Goal: Task Accomplishment & Management: Manage account settings

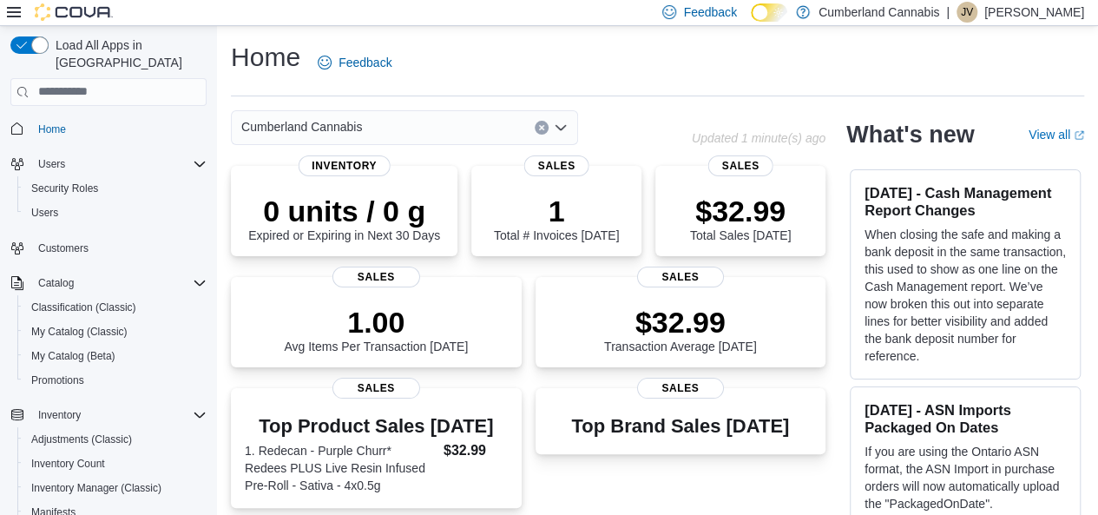
click at [16, 345] on div "Catalog Classification (Classic) My Catalog (Classic) My Catalog (Beta) Promoti…" at bounding box center [108, 331] width 196 height 121
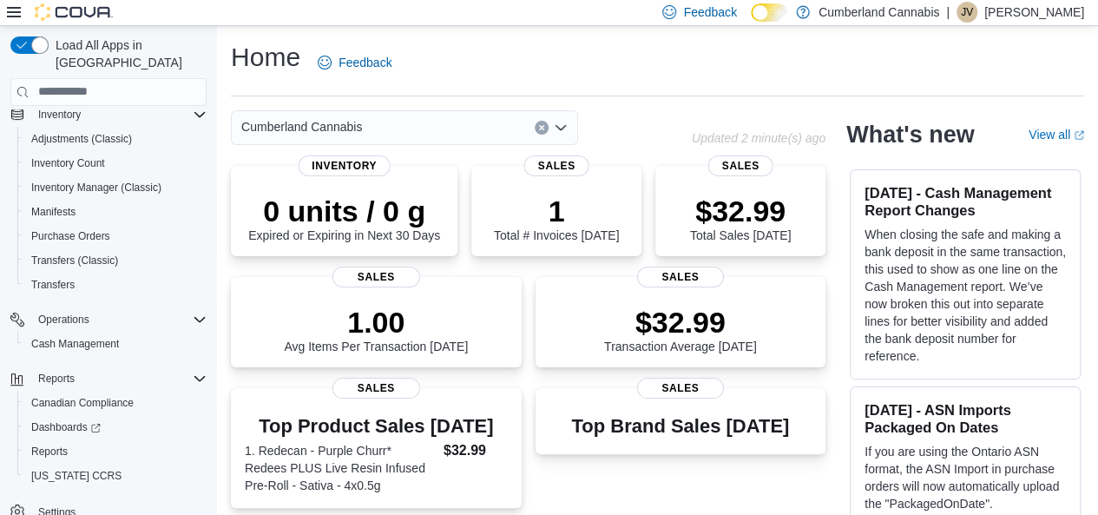
click at [1035, 6] on p "[PERSON_NAME]" at bounding box center [1034, 12] width 100 height 21
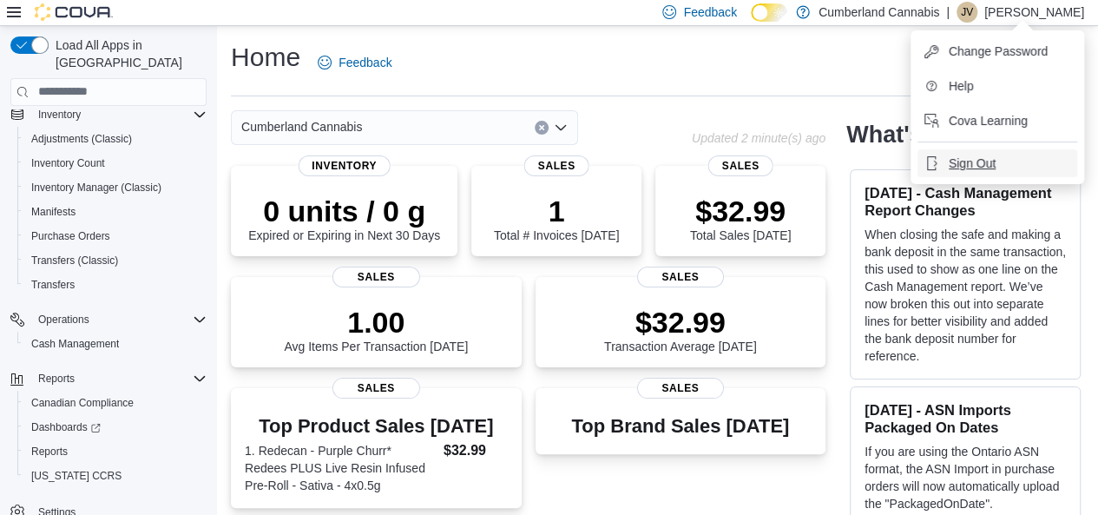
click at [996, 169] on button "Sign Out" at bounding box center [997, 163] width 160 height 28
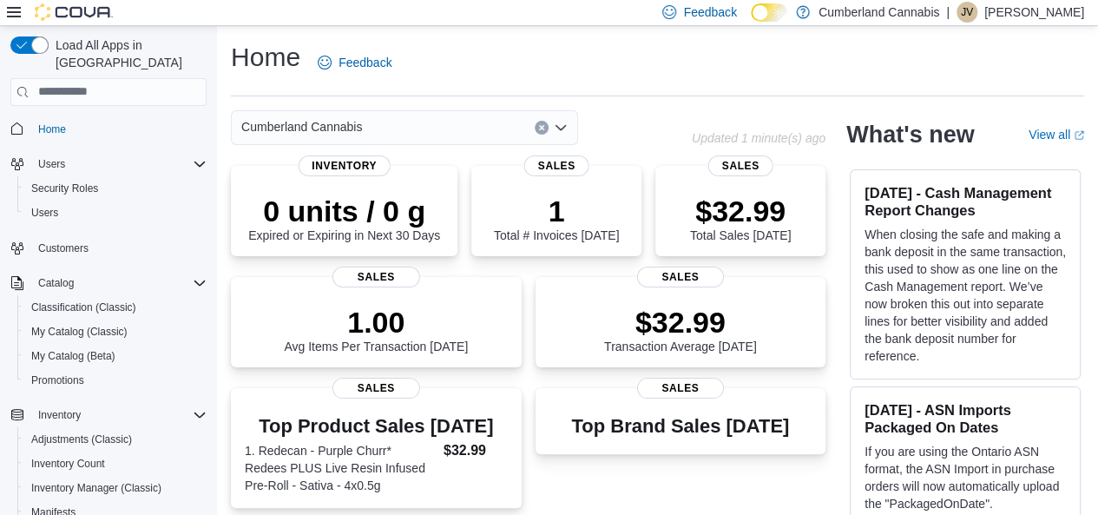
click at [12, 349] on div "Catalog Classification (Classic) My Catalog (Classic) My Catalog (Beta) Promoti…" at bounding box center [108, 331] width 196 height 121
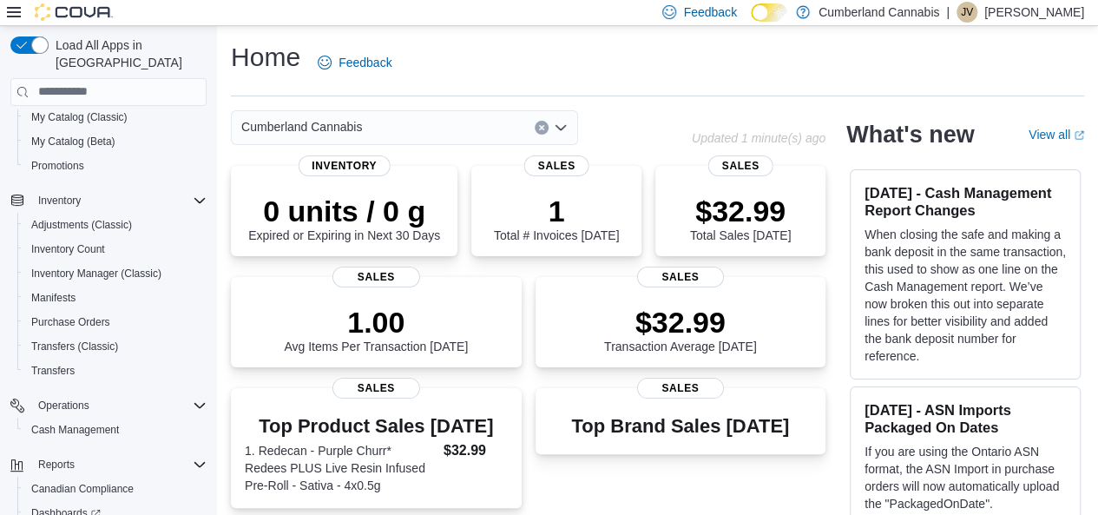
scroll to position [243, 0]
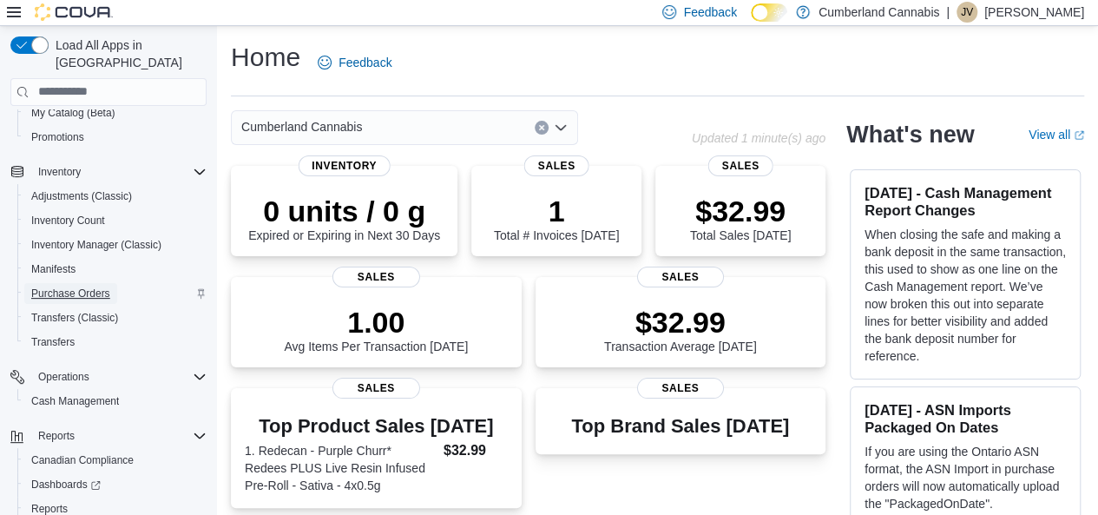
click at [83, 286] on span "Purchase Orders" at bounding box center [70, 293] width 79 height 14
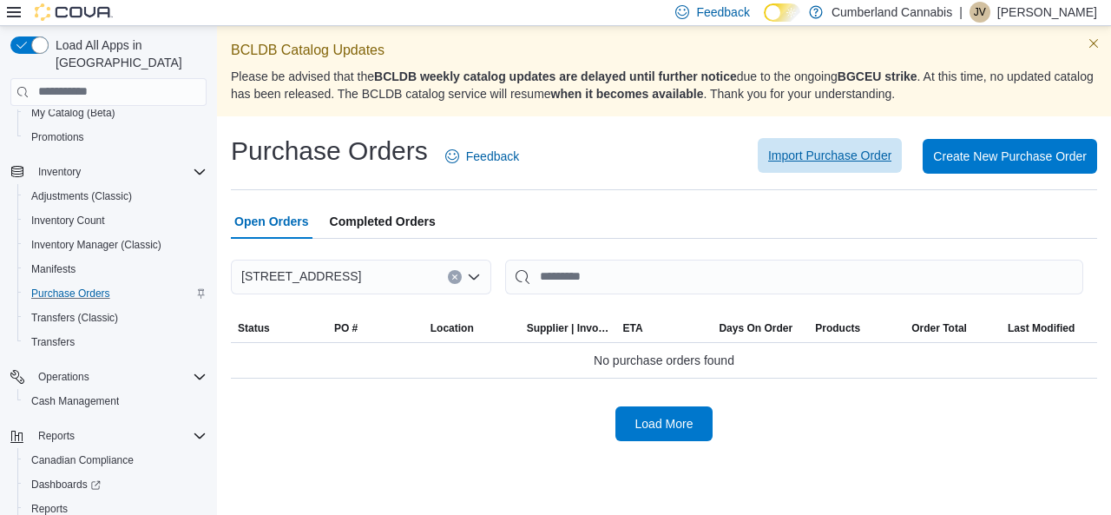
click at [796, 161] on span "Import Purchase Order" at bounding box center [829, 155] width 123 height 17
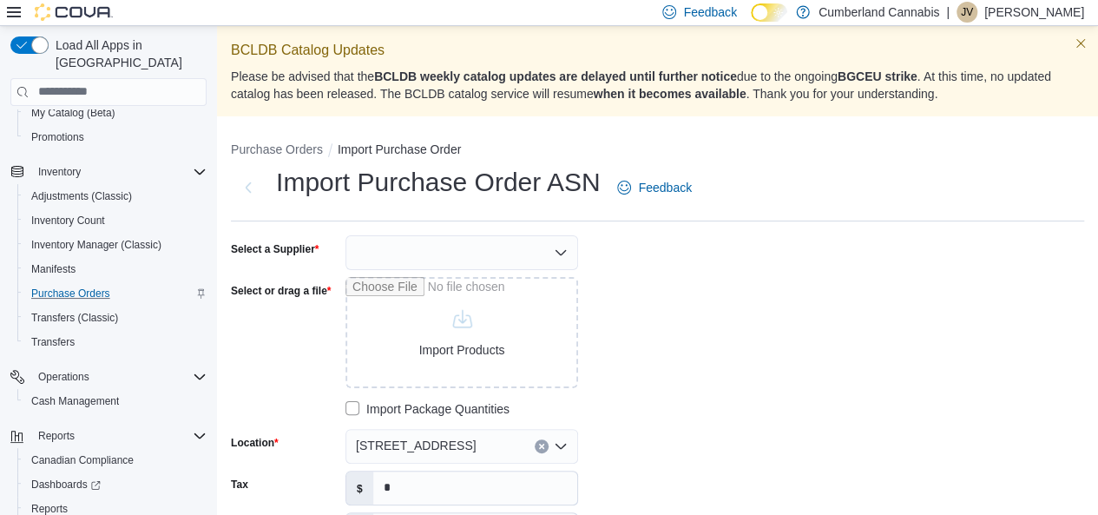
click at [567, 243] on div at bounding box center [461, 252] width 233 height 35
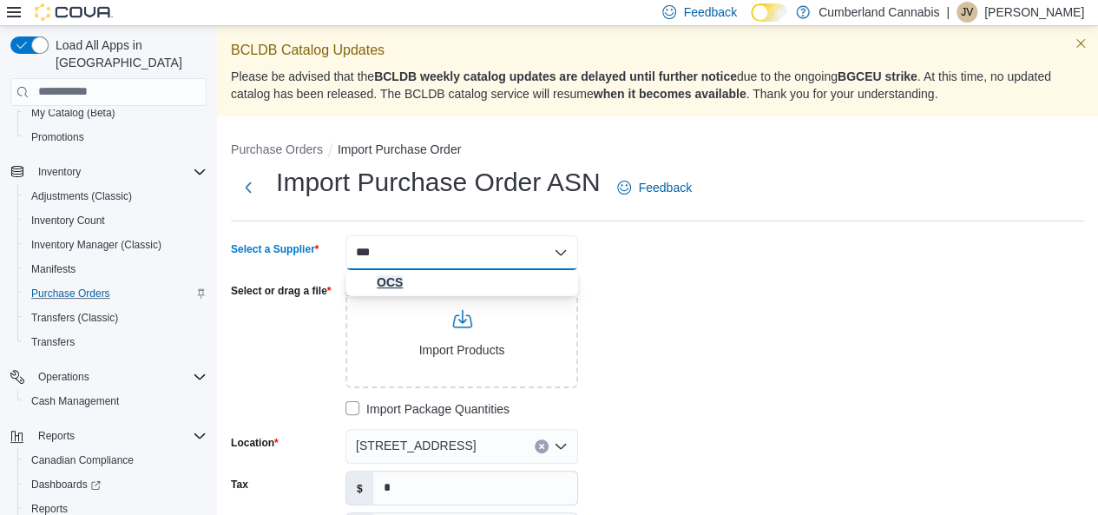
type input "***"
click at [432, 284] on span "OCS" at bounding box center [472, 281] width 191 height 17
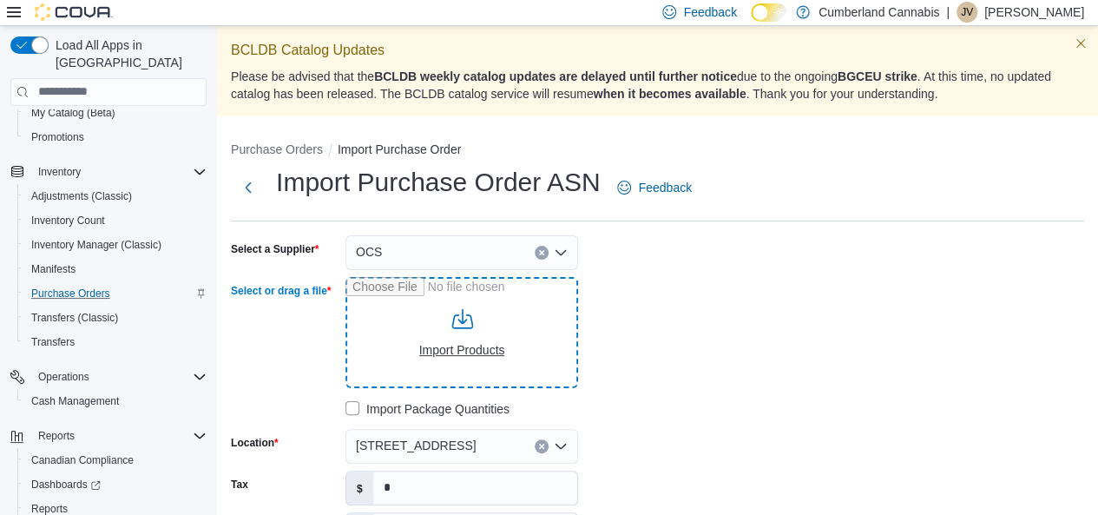
click at [454, 329] on input "Select or drag a file" at bounding box center [461, 332] width 233 height 111
type input "**********"
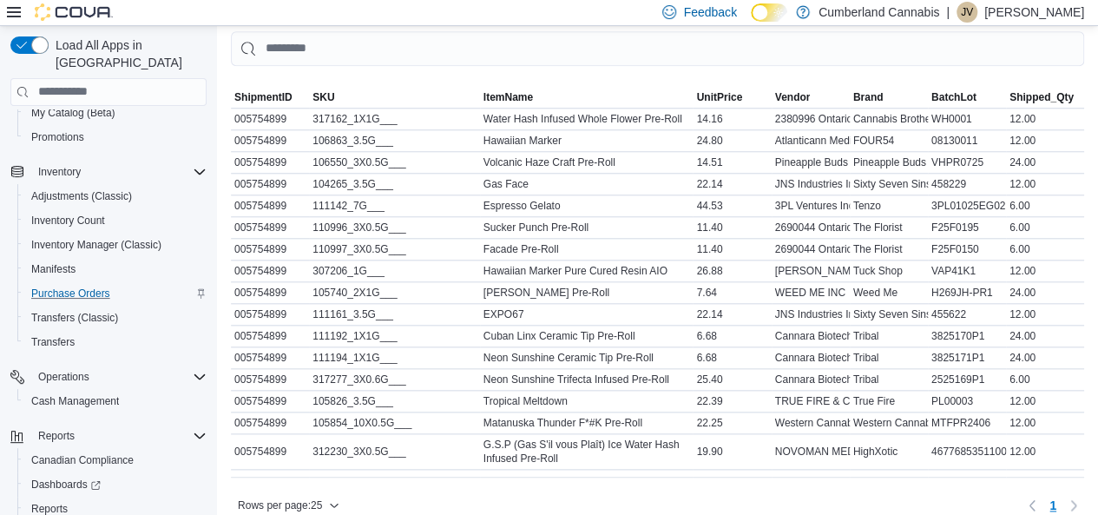
scroll to position [775, 0]
click at [649, 179] on div "Gas Face" at bounding box center [586, 182] width 213 height 21
click at [649, 200] on div "Espresso Gelato" at bounding box center [586, 203] width 213 height 21
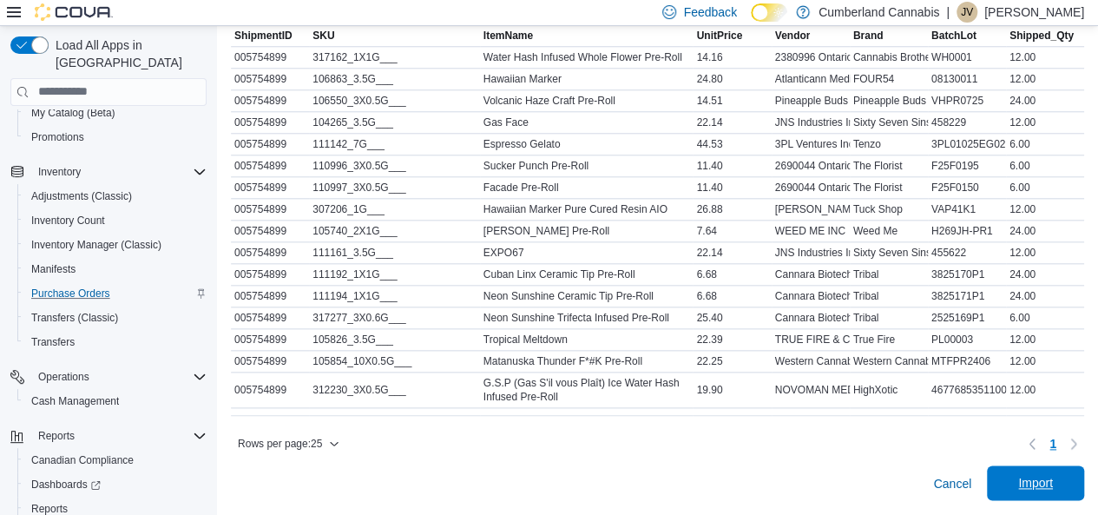
click at [1048, 490] on span "Import" at bounding box center [1035, 482] width 35 height 17
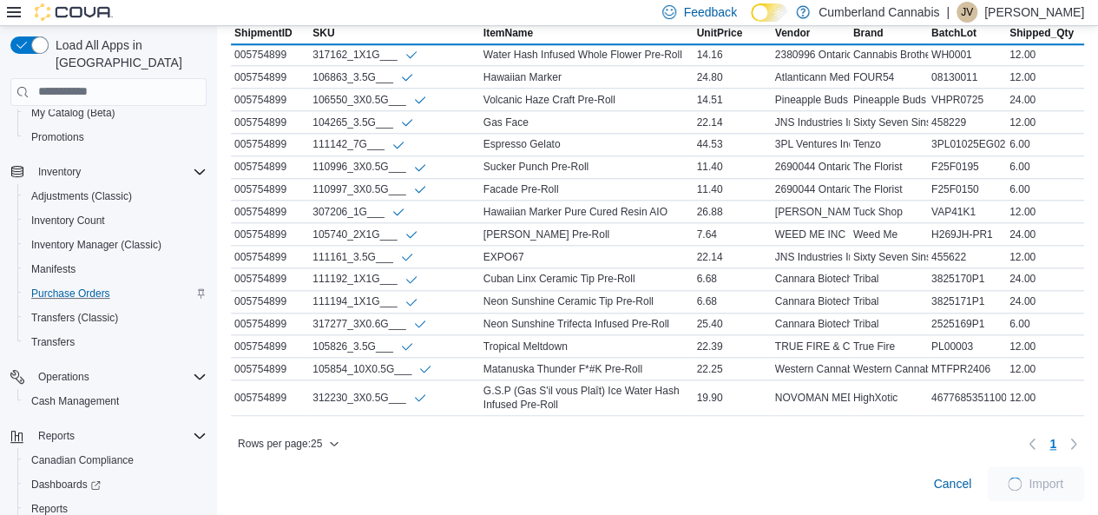
scroll to position [845, 0]
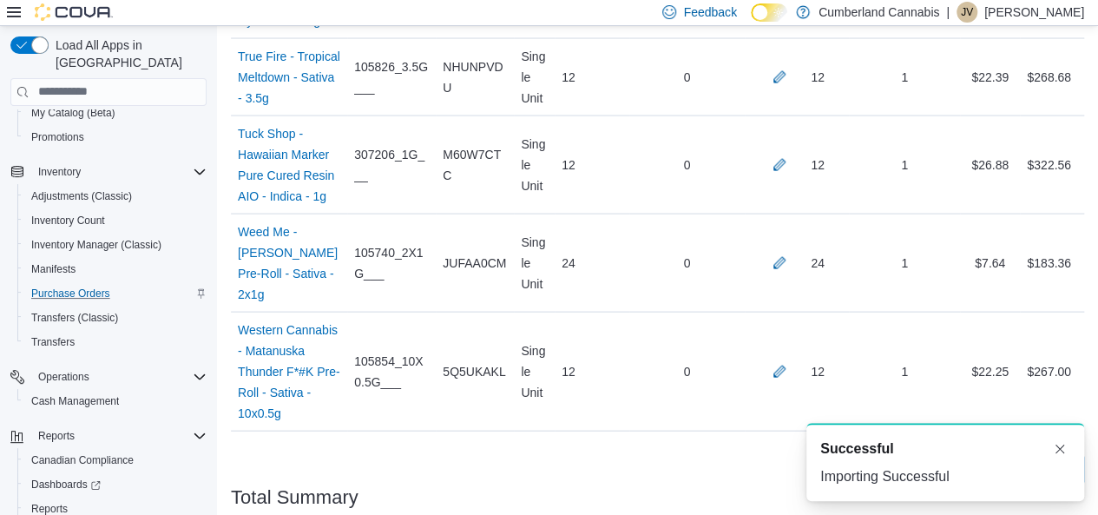
scroll to position [1791, 0]
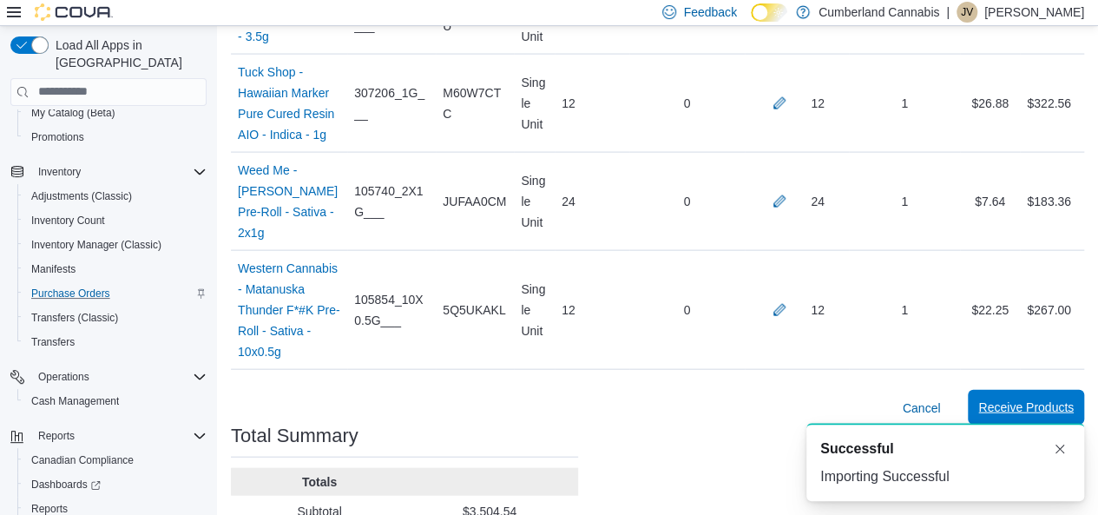
click at [1045, 390] on span "Receive Products" at bounding box center [1025, 407] width 95 height 35
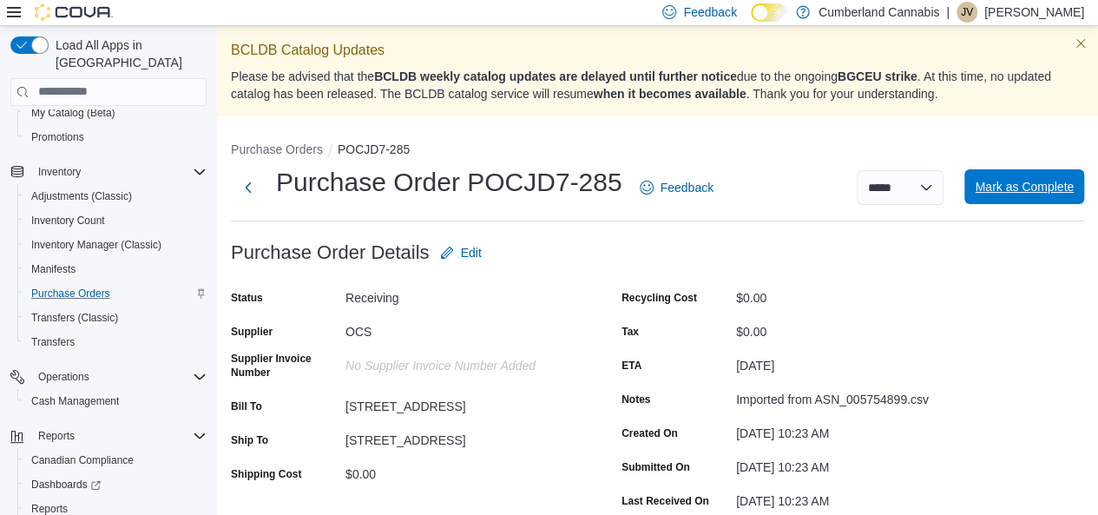
click at [1050, 186] on span "Mark as Complete" at bounding box center [1023, 186] width 99 height 17
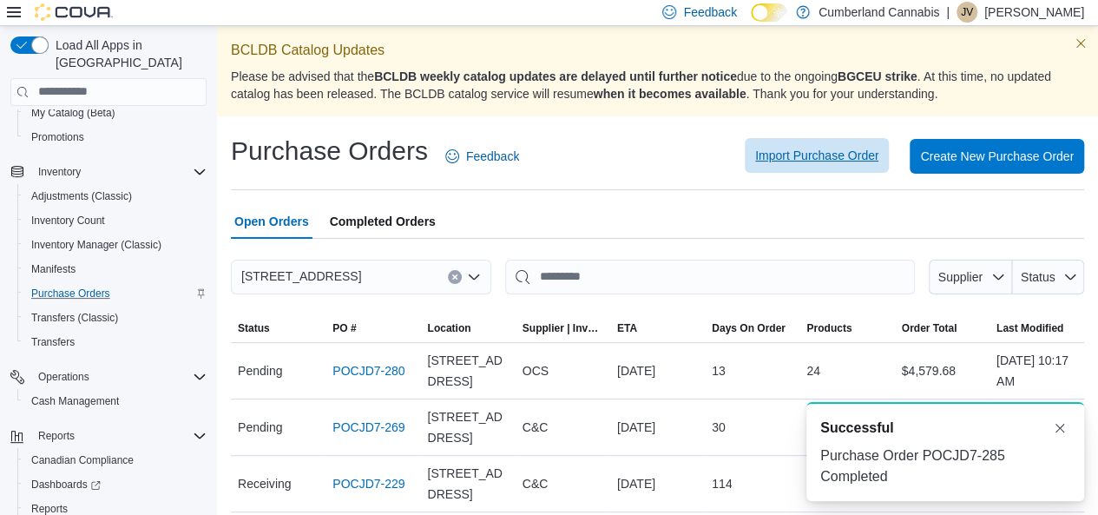
click at [775, 144] on span "Import Purchase Order" at bounding box center [816, 155] width 123 height 35
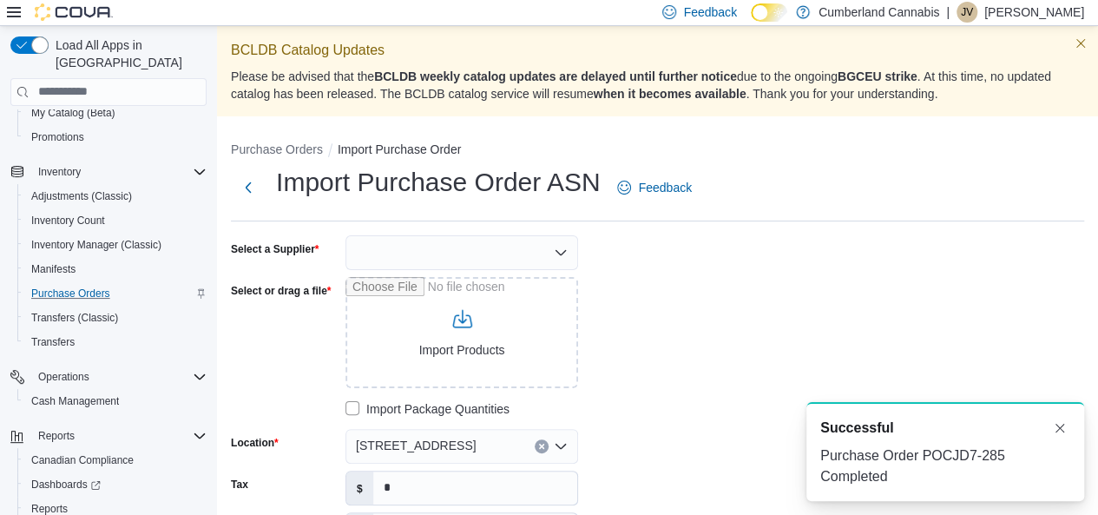
click at [521, 242] on div at bounding box center [461, 252] width 233 height 35
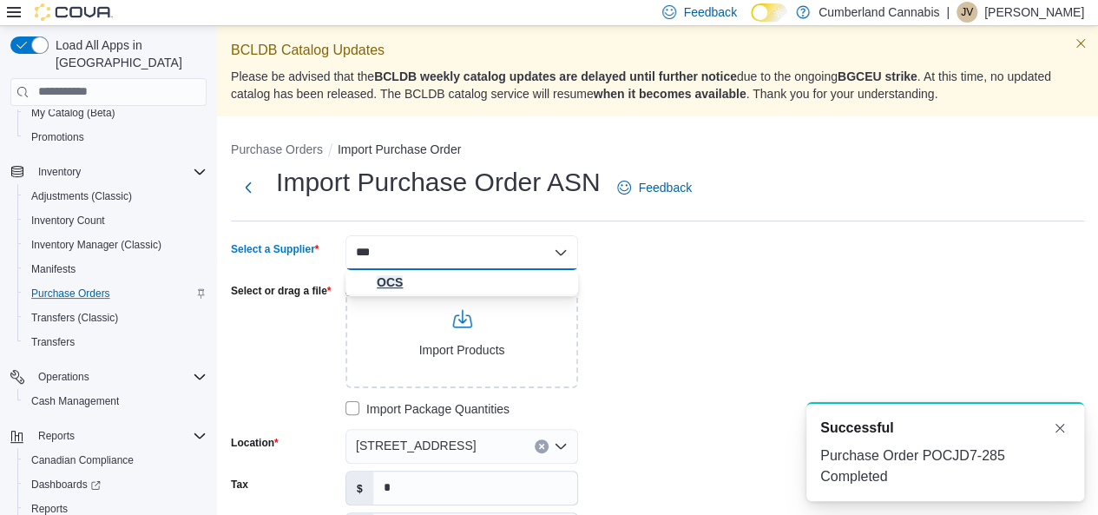
type input "***"
click at [385, 282] on span "OCS" at bounding box center [472, 281] width 191 height 17
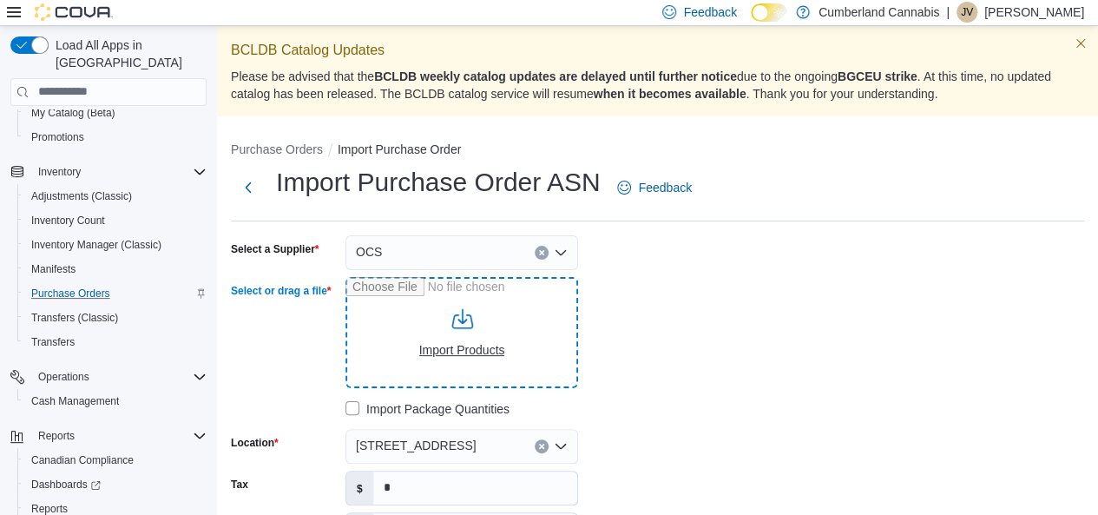
click at [451, 334] on input "Select or drag a file" at bounding box center [461, 332] width 233 height 111
type input "**********"
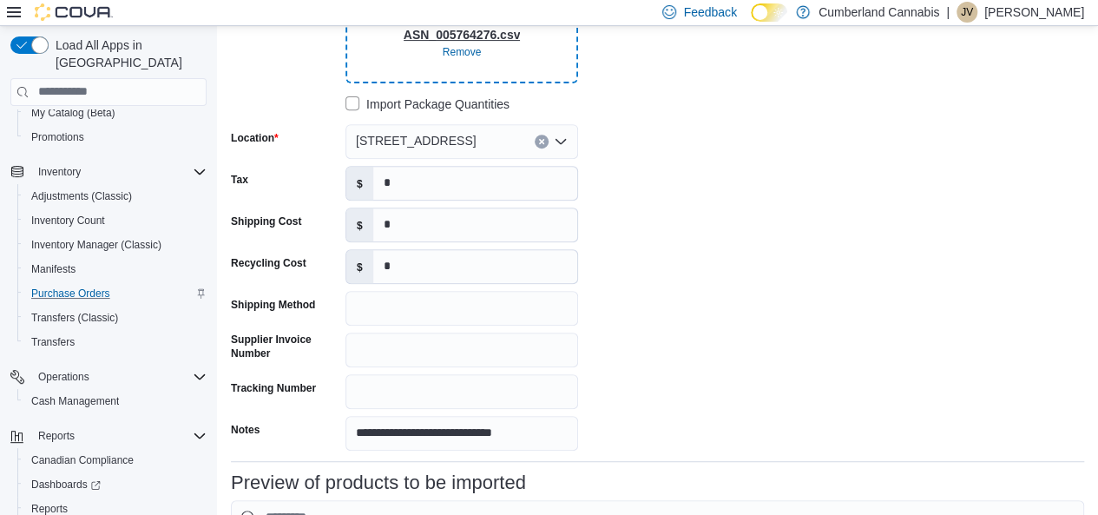
scroll to position [528, 0]
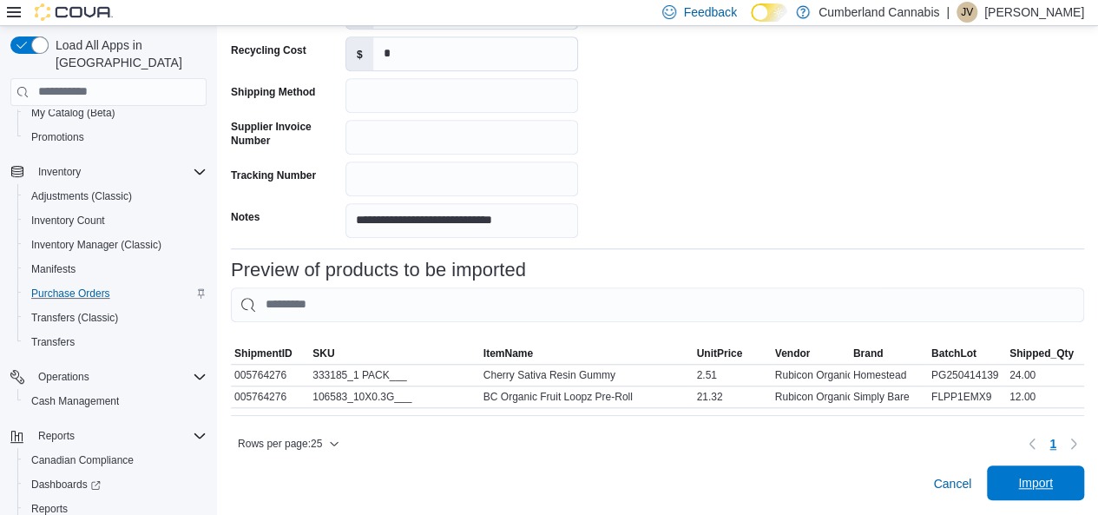
click at [1045, 484] on span "Import" at bounding box center [1035, 482] width 35 height 17
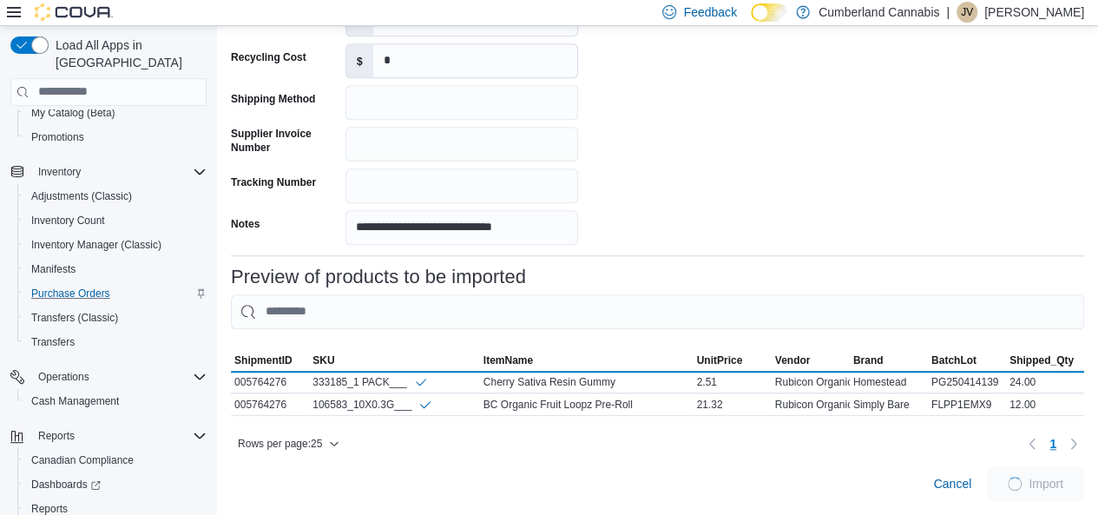
scroll to position [522, 0]
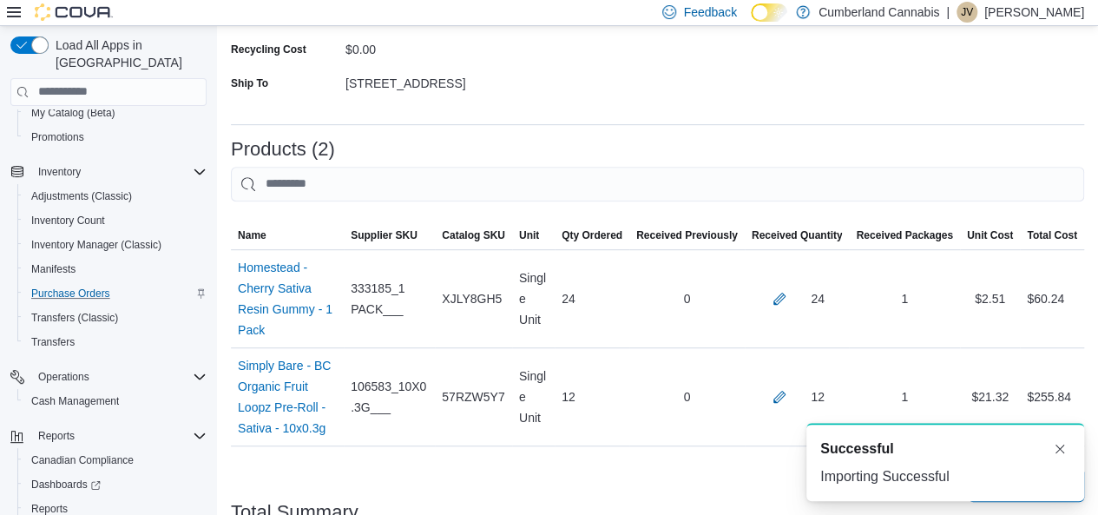
scroll to position [568, 0]
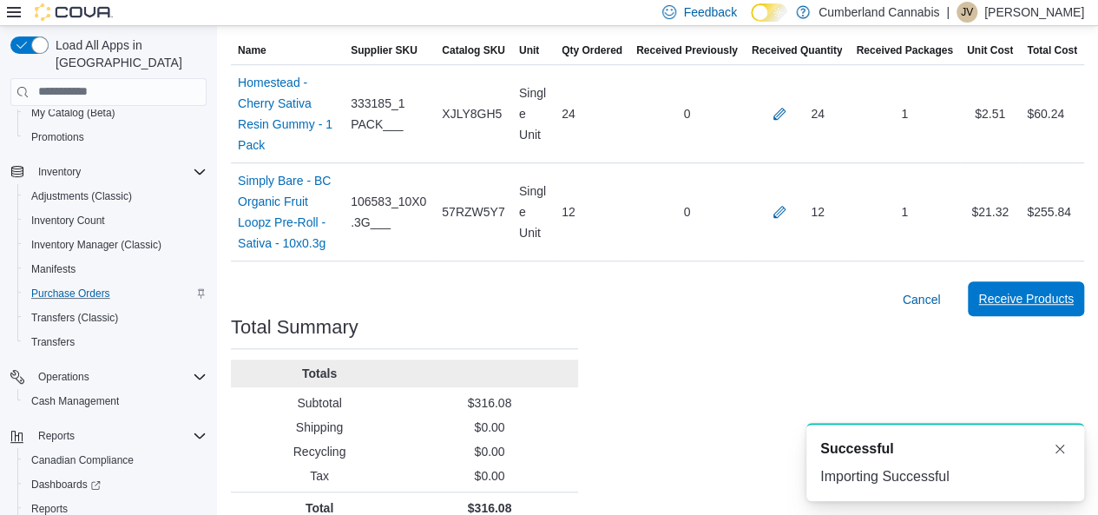
click at [1043, 290] on span "Receive Products" at bounding box center [1025, 298] width 95 height 17
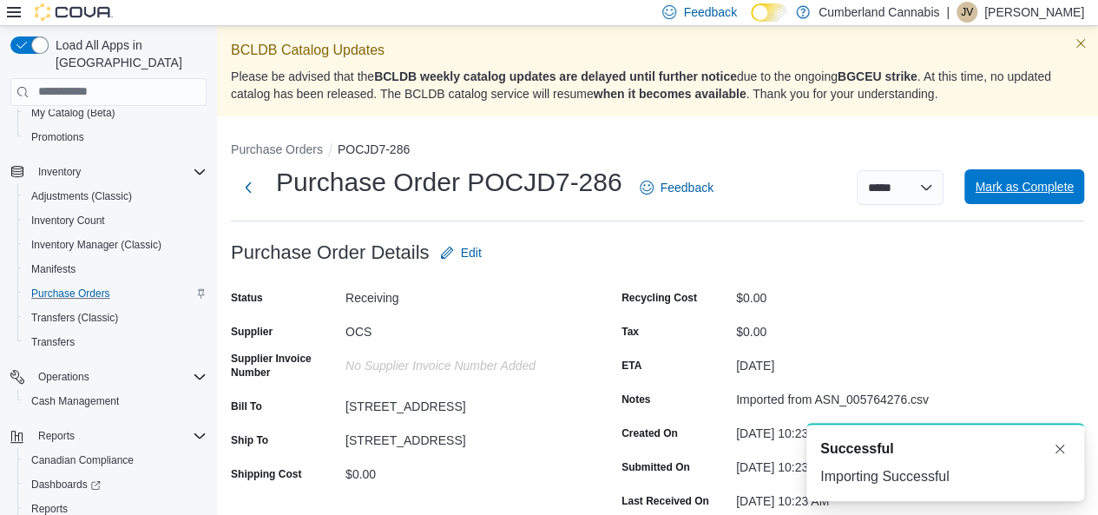
click at [1041, 180] on span "Mark as Complete" at bounding box center [1023, 186] width 99 height 17
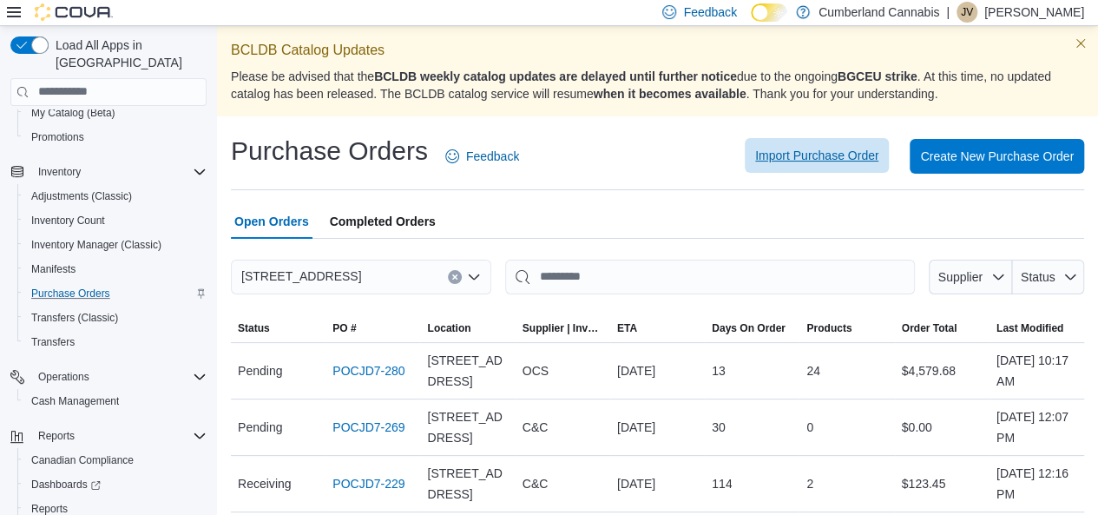
click at [840, 163] on span "Import Purchase Order" at bounding box center [816, 155] width 123 height 17
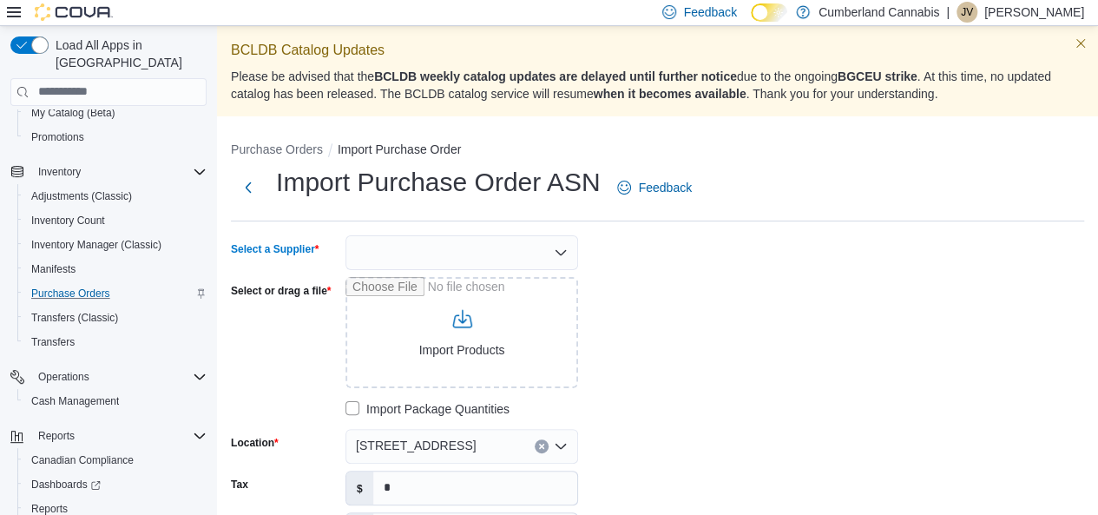
click at [461, 260] on div at bounding box center [461, 252] width 233 height 35
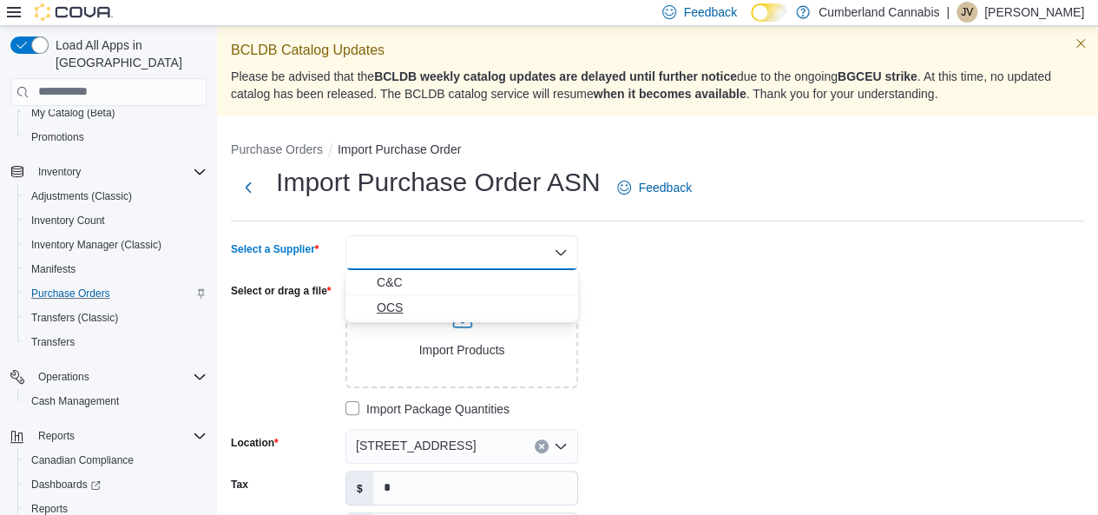
click at [390, 305] on span "OCS" at bounding box center [472, 306] width 191 height 17
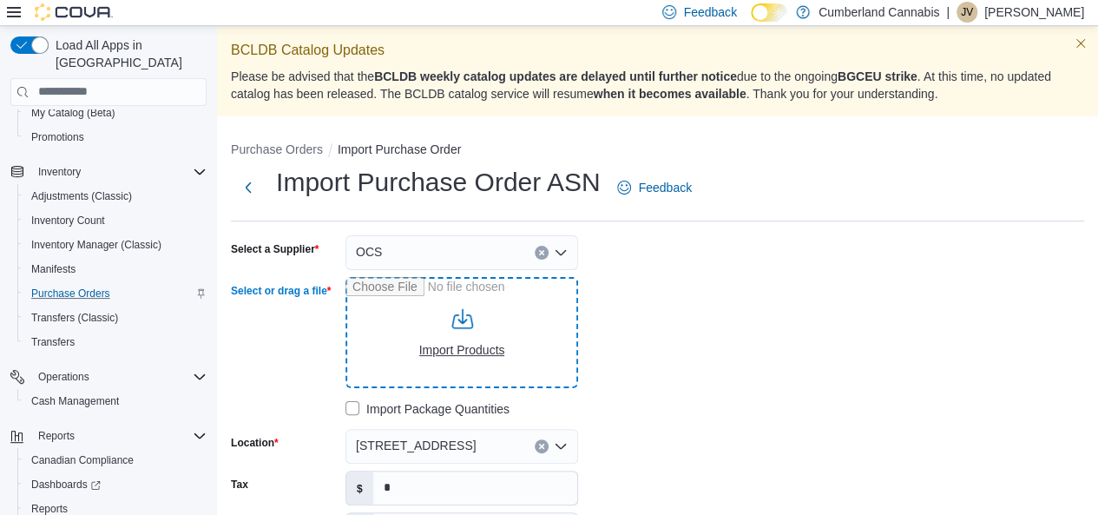
click at [442, 344] on input "Select or drag a file" at bounding box center [461, 332] width 233 height 111
type input "**********"
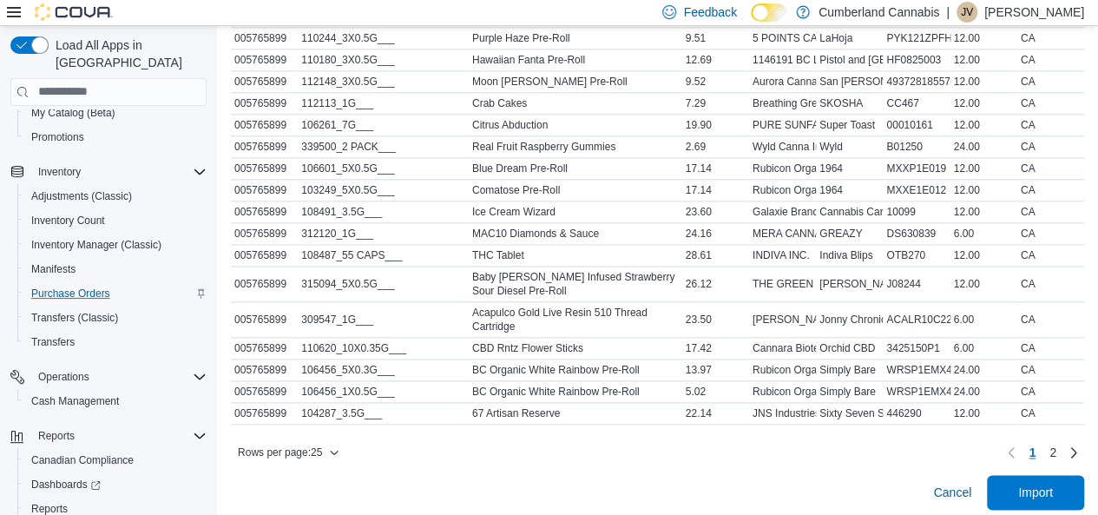
scroll to position [1031, 0]
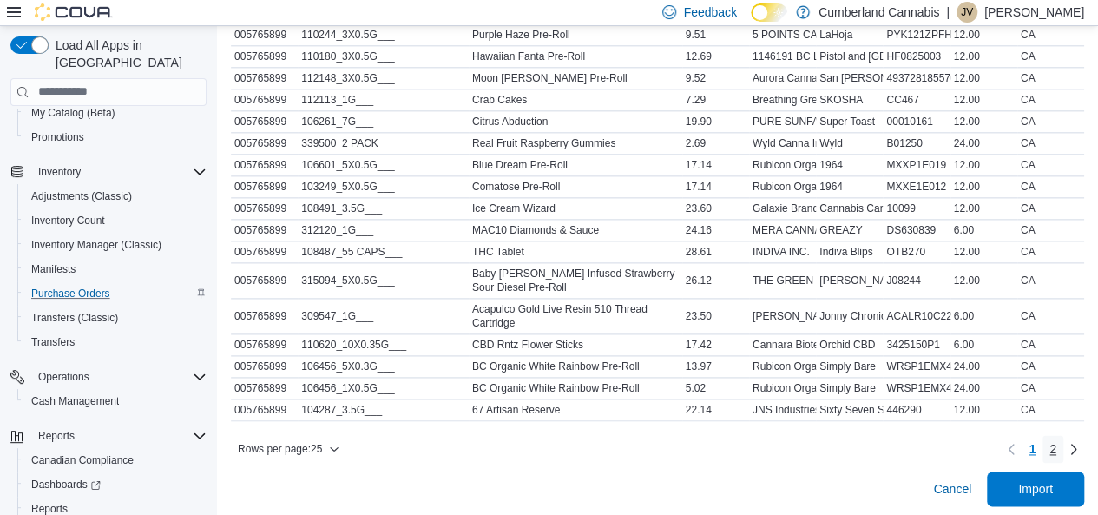
click at [1056, 447] on span "2" at bounding box center [1052, 448] width 7 height 17
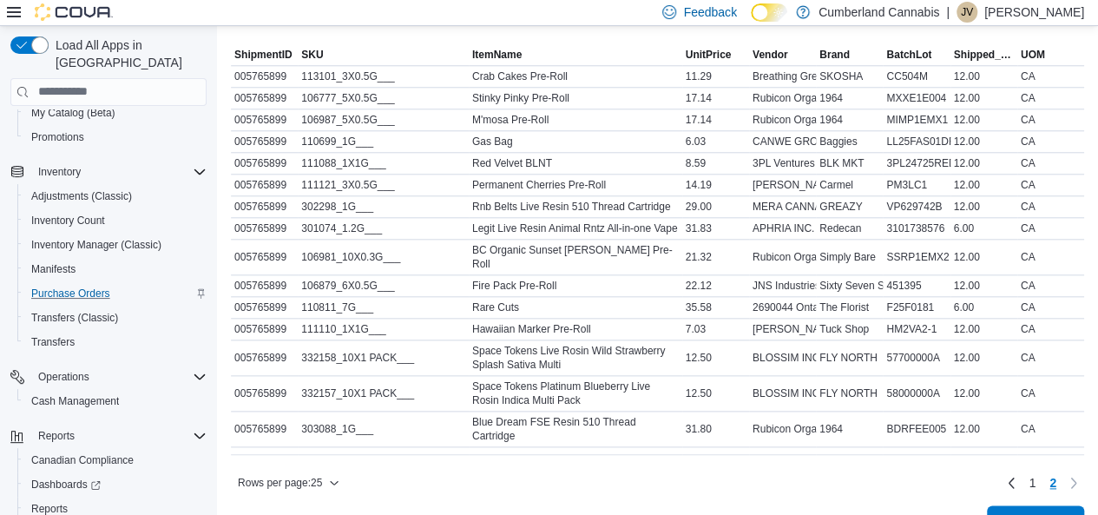
scroll to position [821, 0]
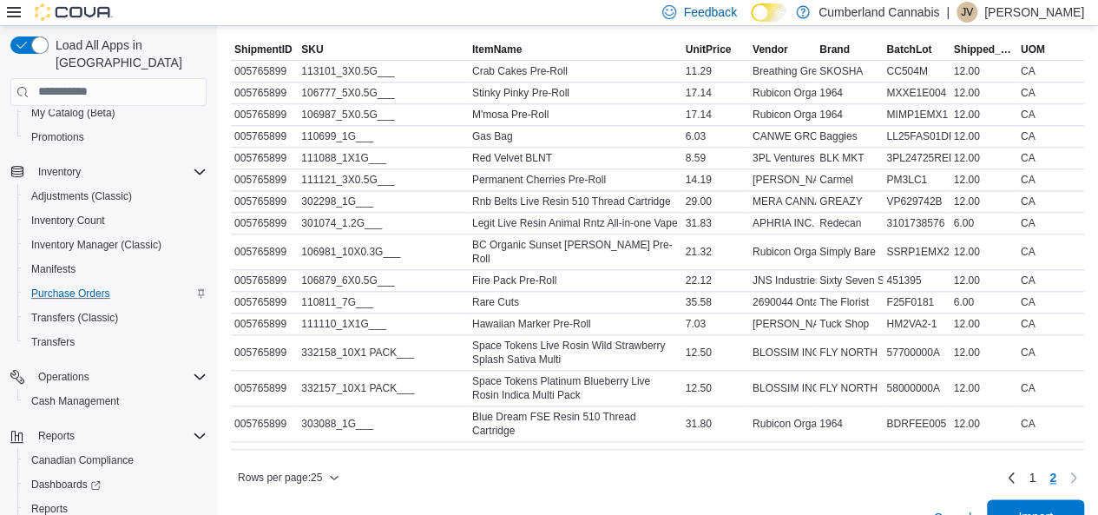
click at [1039, 499] on span "Import" at bounding box center [1035, 516] width 76 height 35
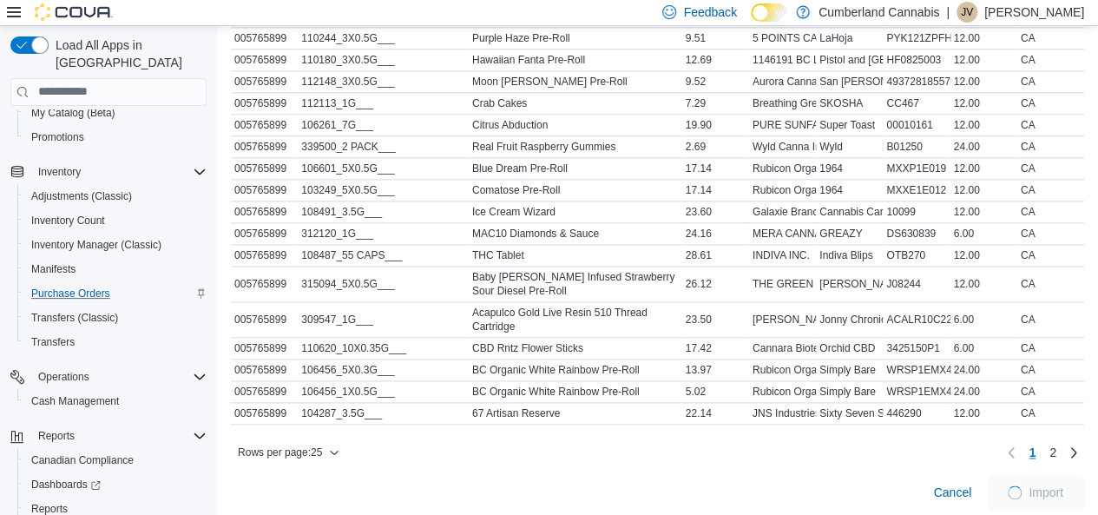
scroll to position [1045, 0]
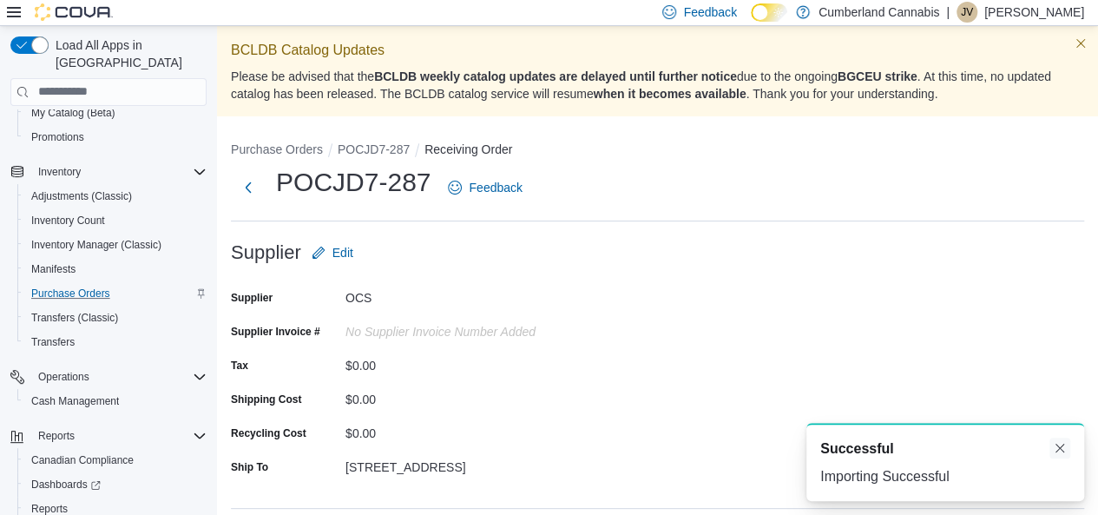
click at [1064, 449] on button "Dismiss toast" at bounding box center [1059, 447] width 21 height 21
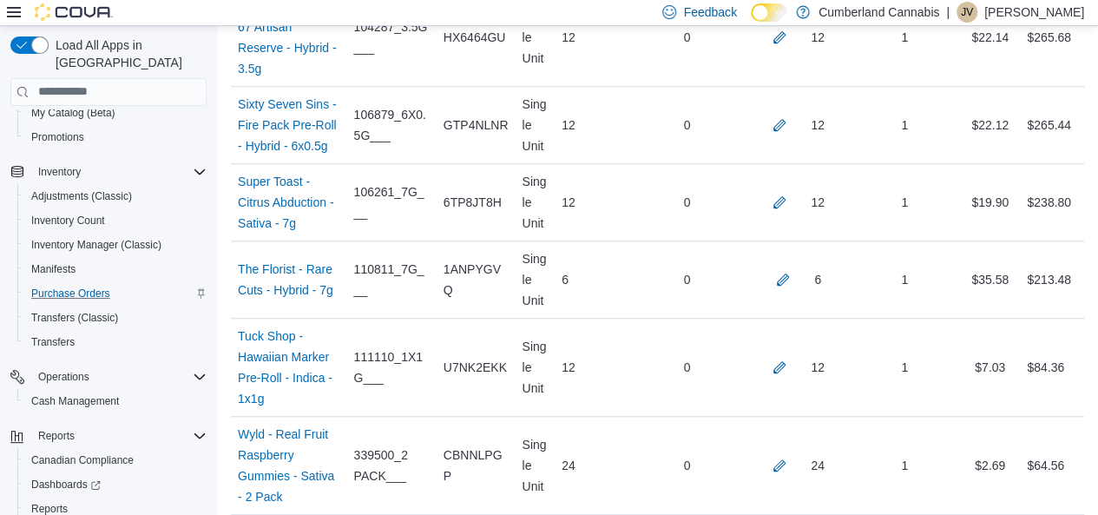
scroll to position [3970, 0]
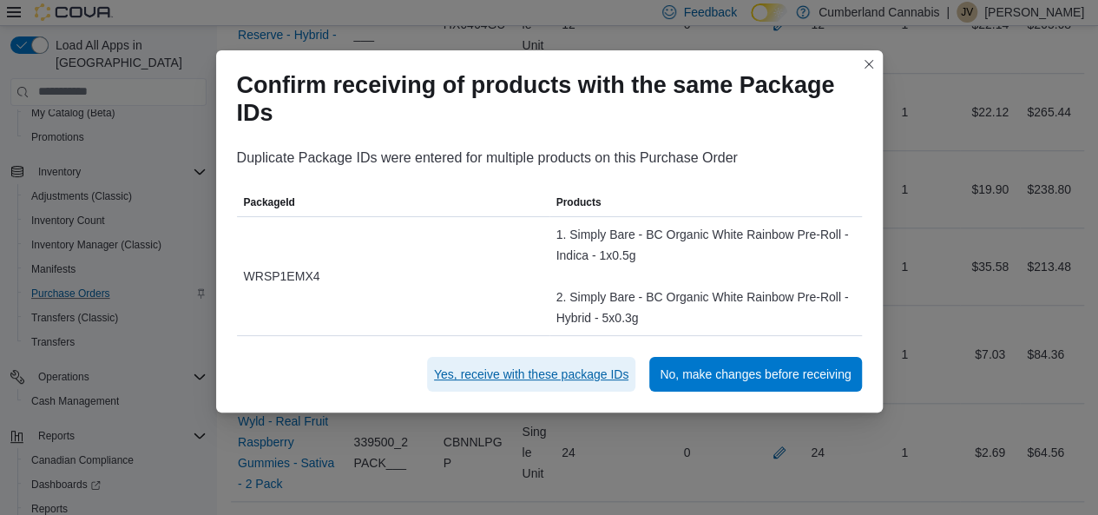
click at [590, 372] on span "Yes, receive with these package IDs" at bounding box center [531, 373] width 194 height 17
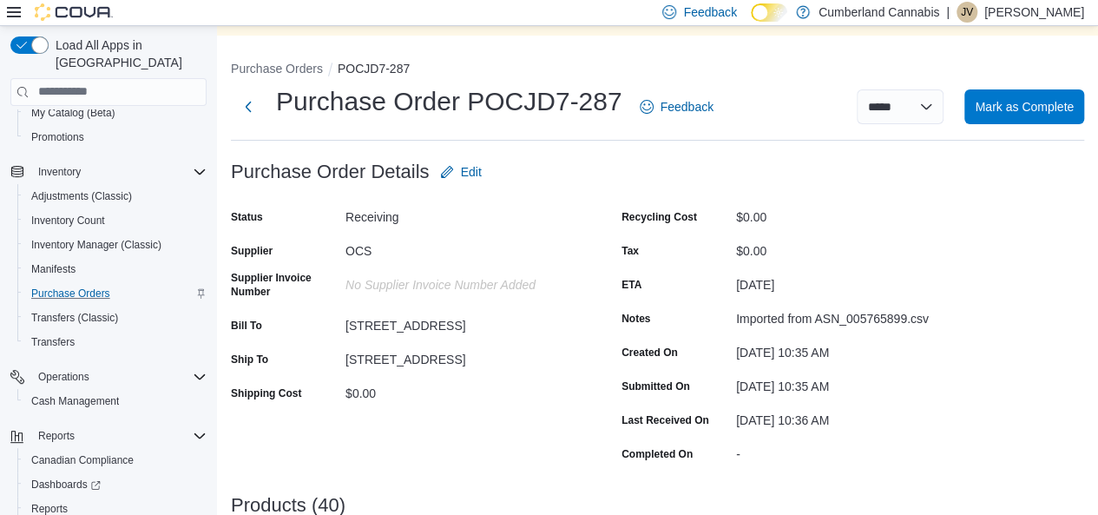
scroll to position [44, 0]
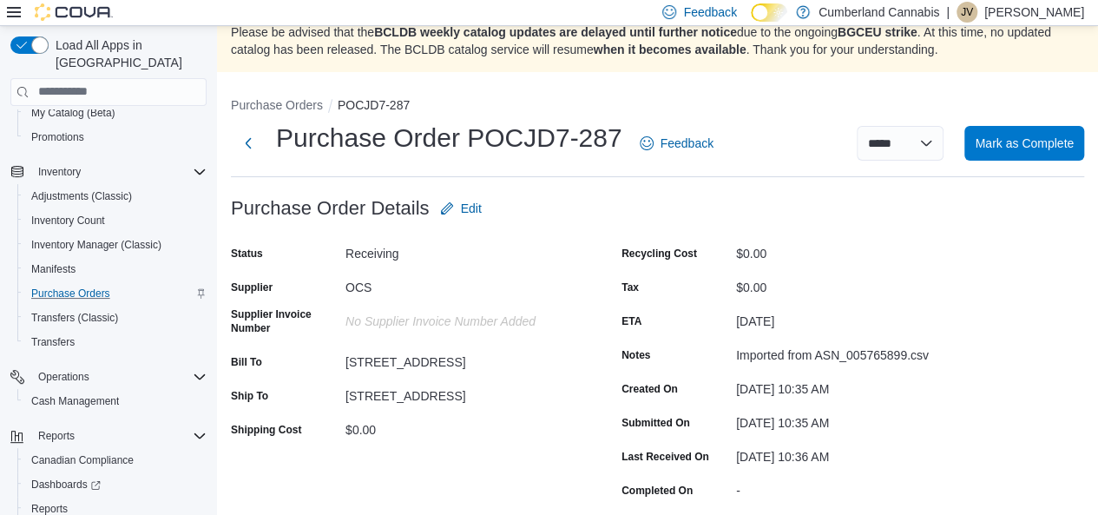
click at [1029, 161] on div "Purchase Order POCJD7-287 Feedback ***** ***** Mark as Complete" at bounding box center [657, 143] width 853 height 45
click at [1022, 149] on span "Mark as Complete" at bounding box center [1023, 142] width 99 height 17
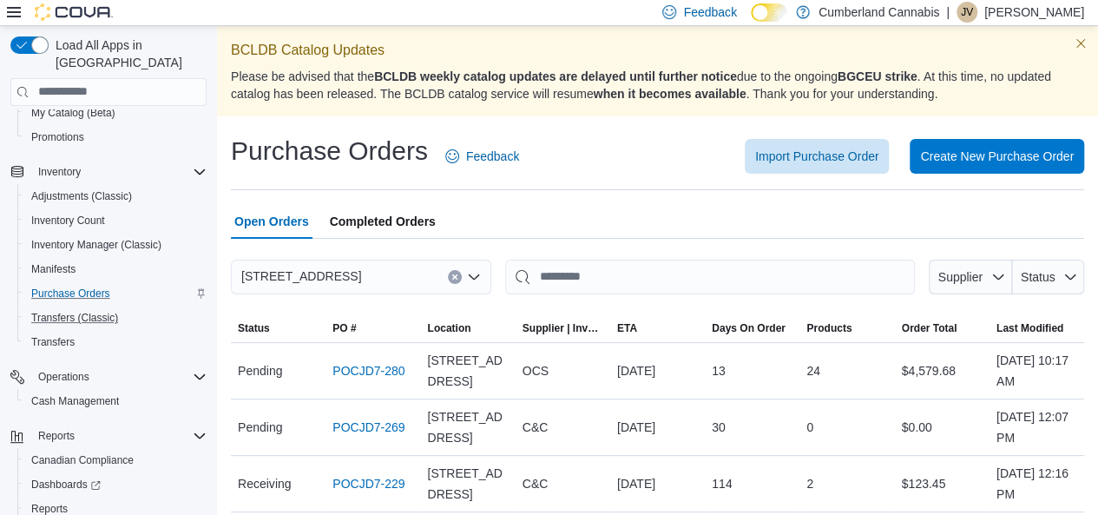
click at [23, 305] on button "Transfers (Classic)" at bounding box center [115, 317] width 196 height 24
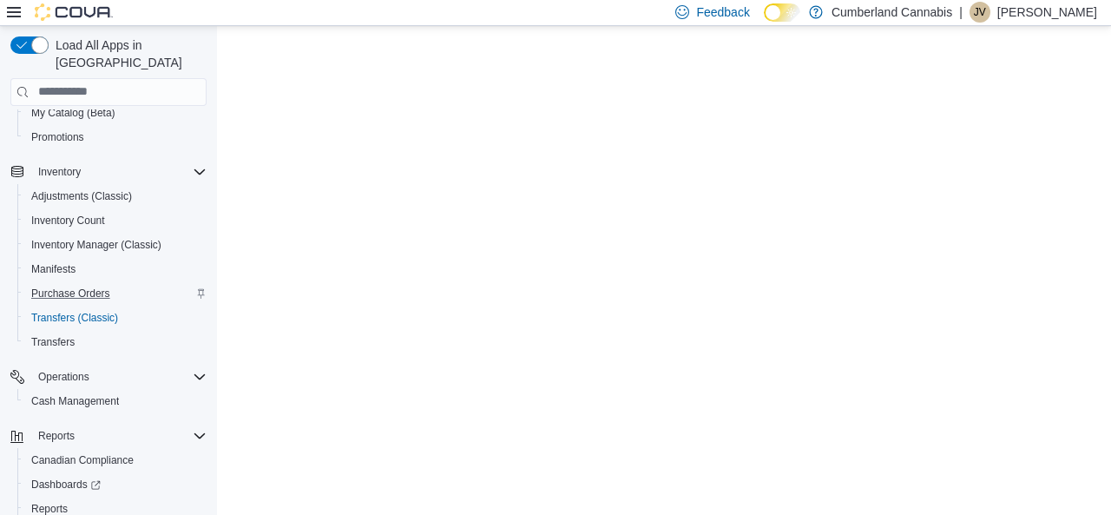
click at [10, 299] on div "Inventory Adjustments (Classic) Inventory Count Inventory Manager (Classic) Man…" at bounding box center [108, 257] width 196 height 194
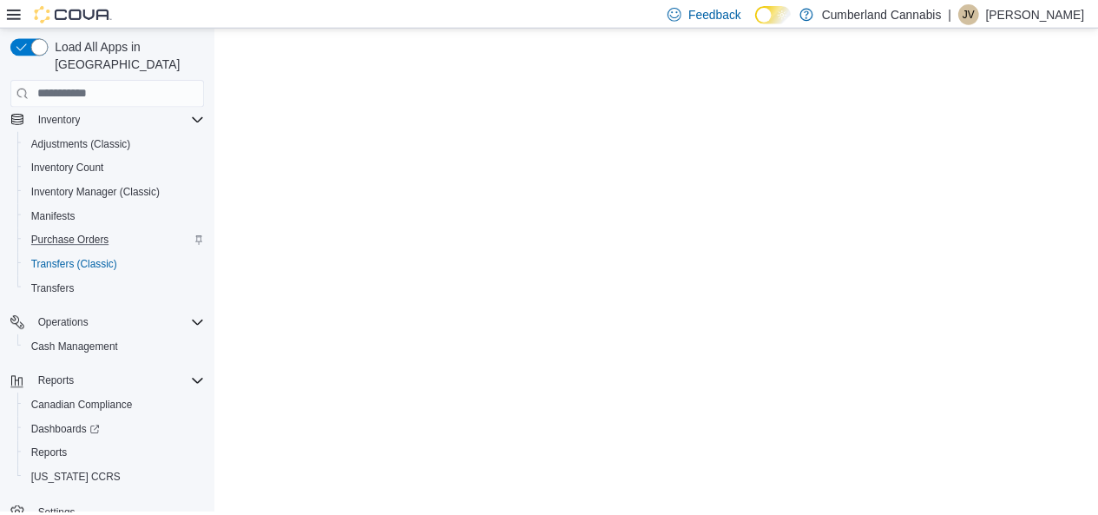
scroll to position [300, 0]
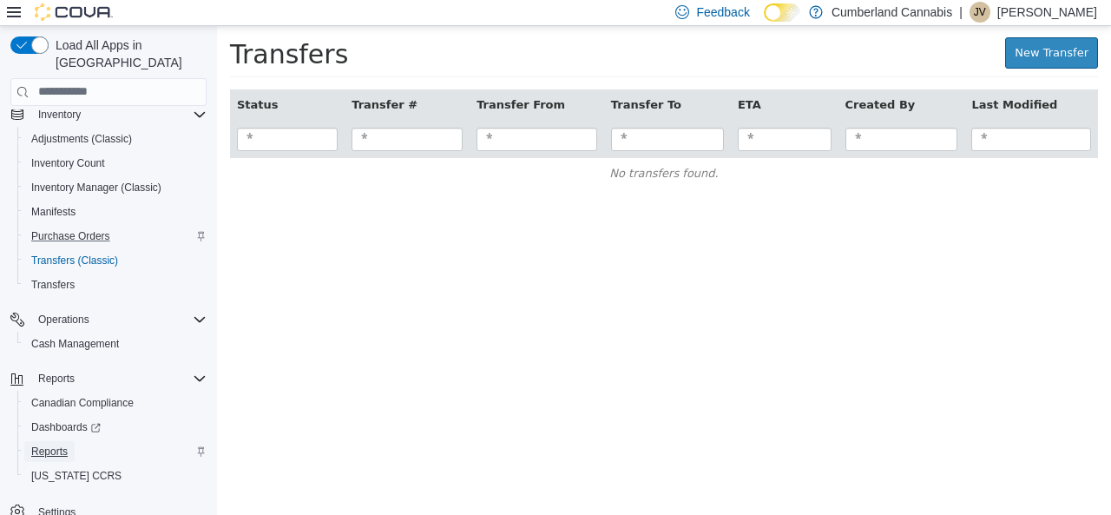
click at [57, 444] on span "Reports" at bounding box center [49, 451] width 36 height 14
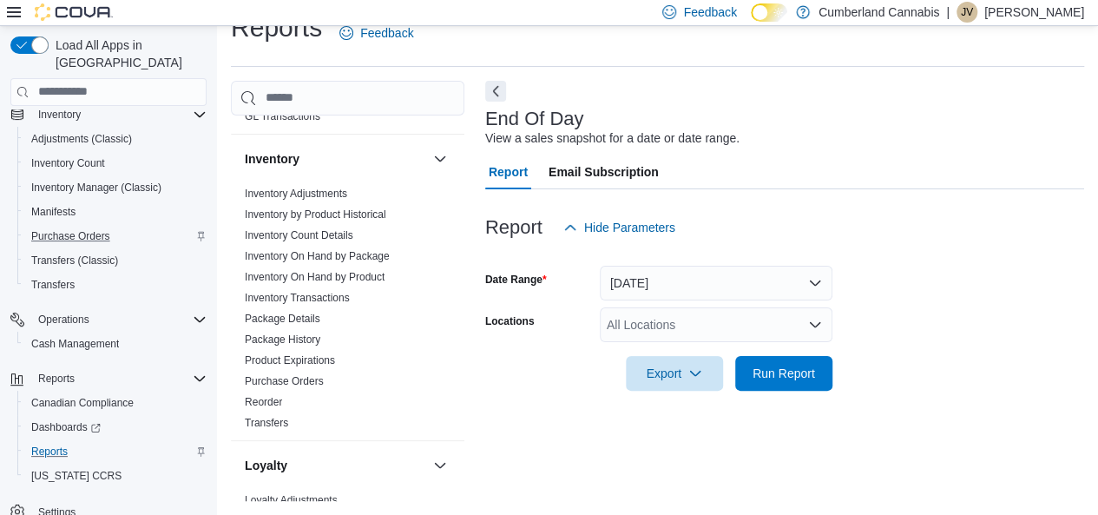
scroll to position [550, 0]
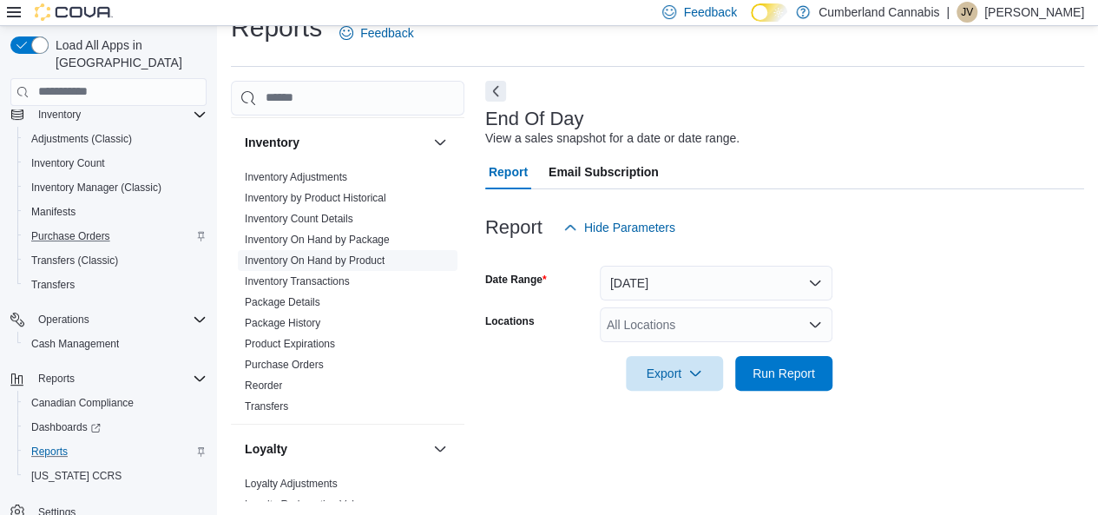
click at [362, 254] on link "Inventory On Hand by Product" at bounding box center [315, 260] width 140 height 12
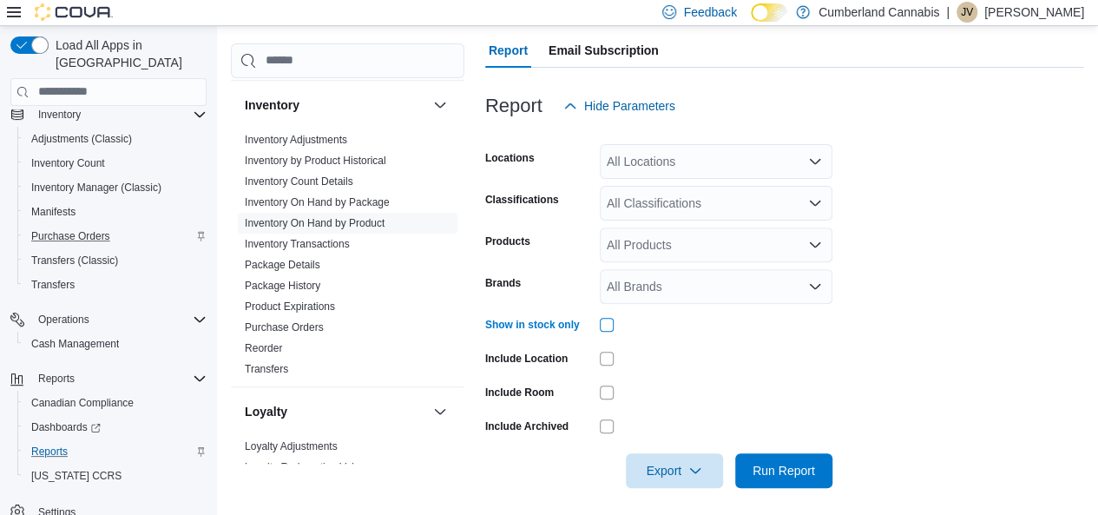
scroll to position [194, 0]
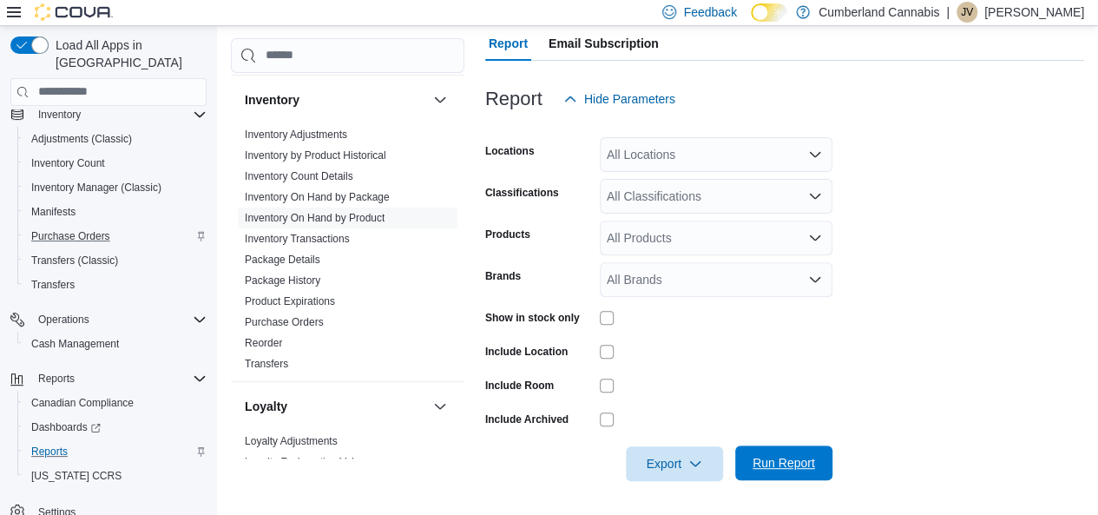
click at [762, 478] on span "Run Report" at bounding box center [783, 462] width 76 height 35
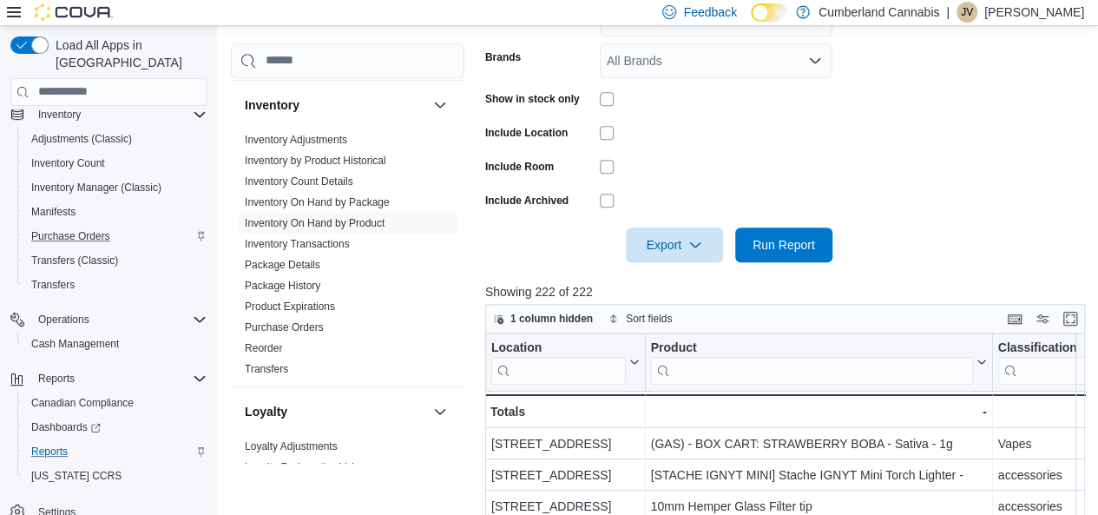
scroll to position [421, 0]
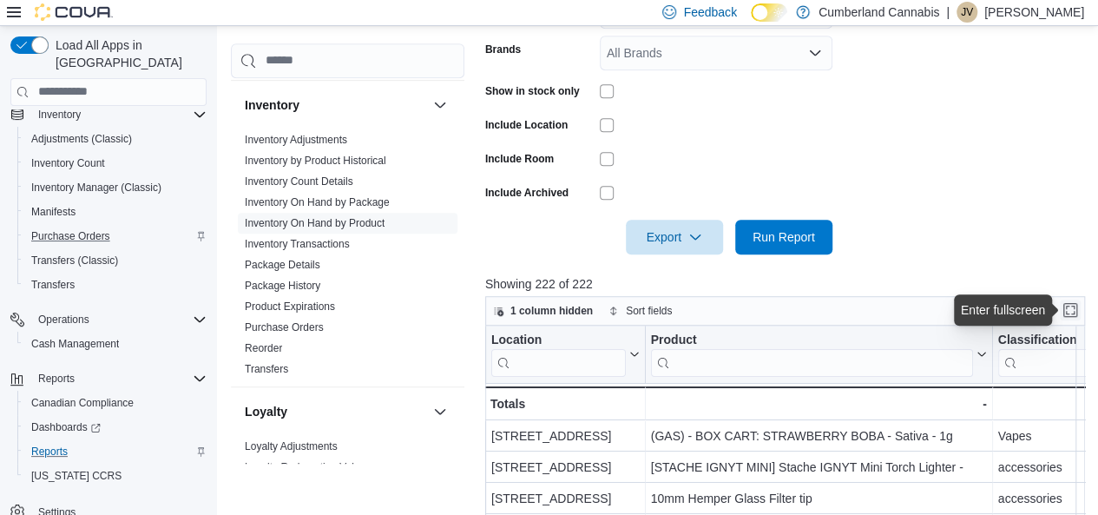
click at [1074, 318] on button "Enter fullscreen" at bounding box center [1069, 309] width 21 height 21
click at [1074, 325] on div "Location Click to view column header actions Product Click to view column heade…" at bounding box center [785, 500] width 600 height 351
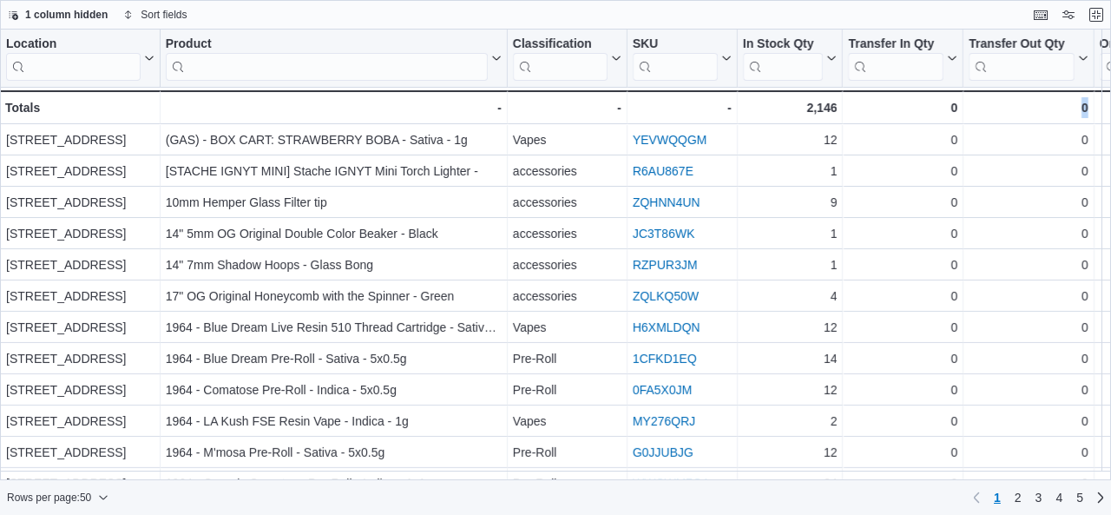
scroll to position [0, 230]
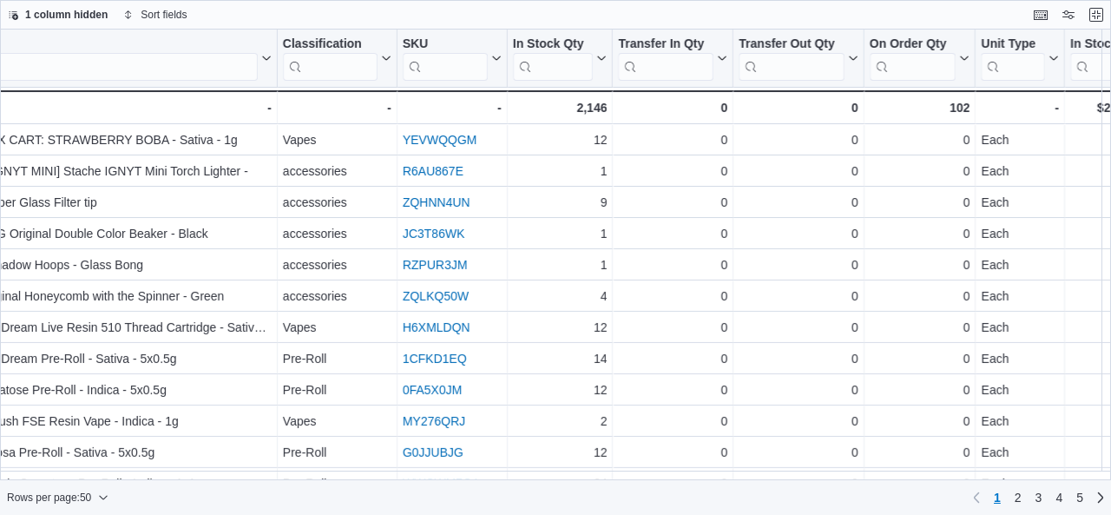
click at [445, 489] on div "Rows per page : 50 Page 1 of 5 1 2 3 4 5" at bounding box center [555, 497] width 1111 height 28
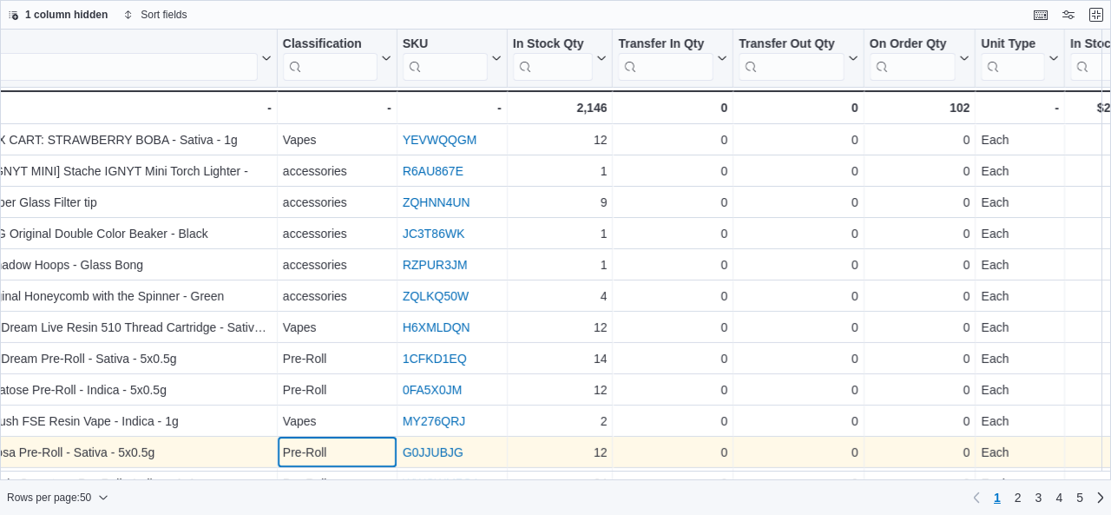
click at [383, 466] on div "Pre-Roll - Classification, column 3, row 11" at bounding box center [338, 451] width 120 height 31
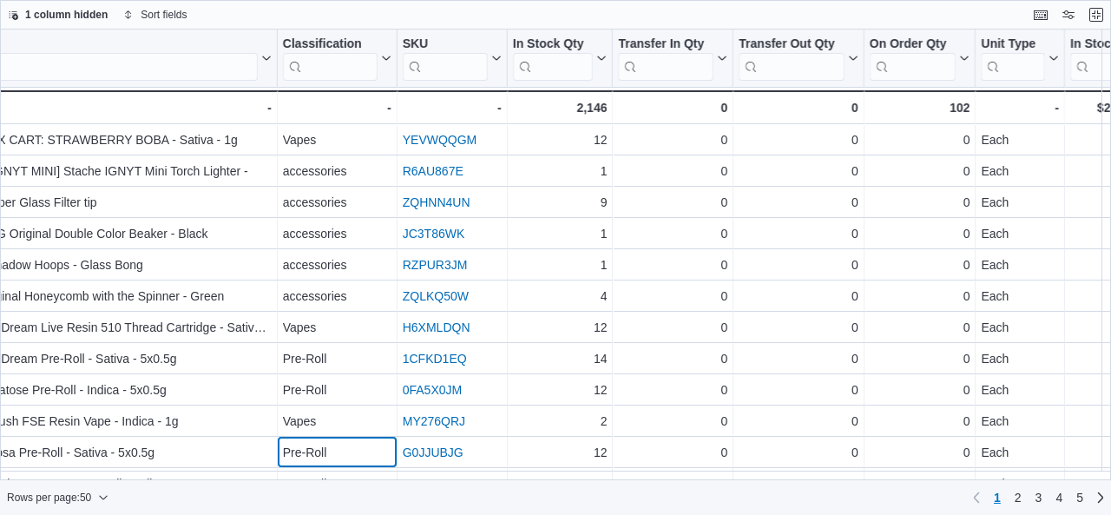
scroll to position [29, 230]
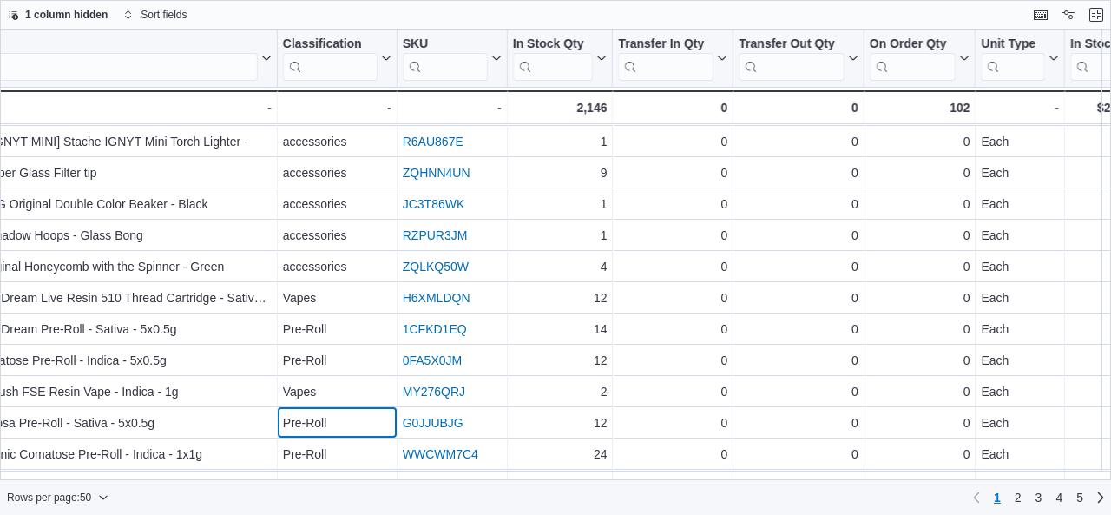
drag, startPoint x: 387, startPoint y: 480, endPoint x: 431, endPoint y: 494, distance: 46.4
click at [431, 494] on div "Rows per page : 50 Page 1 of 5 1 2 3 4 5" at bounding box center [555, 497] width 1111 height 35
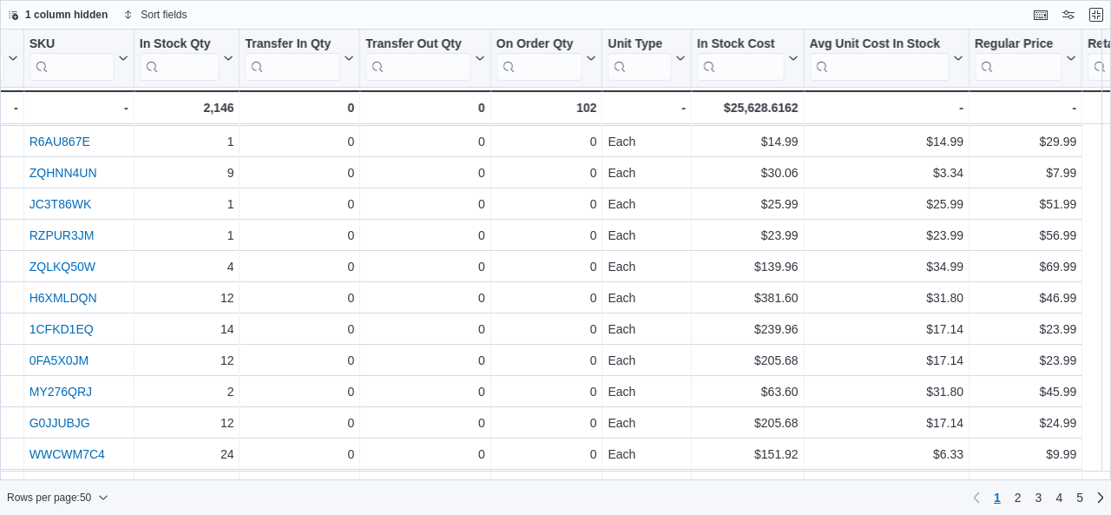
scroll to position [29, 0]
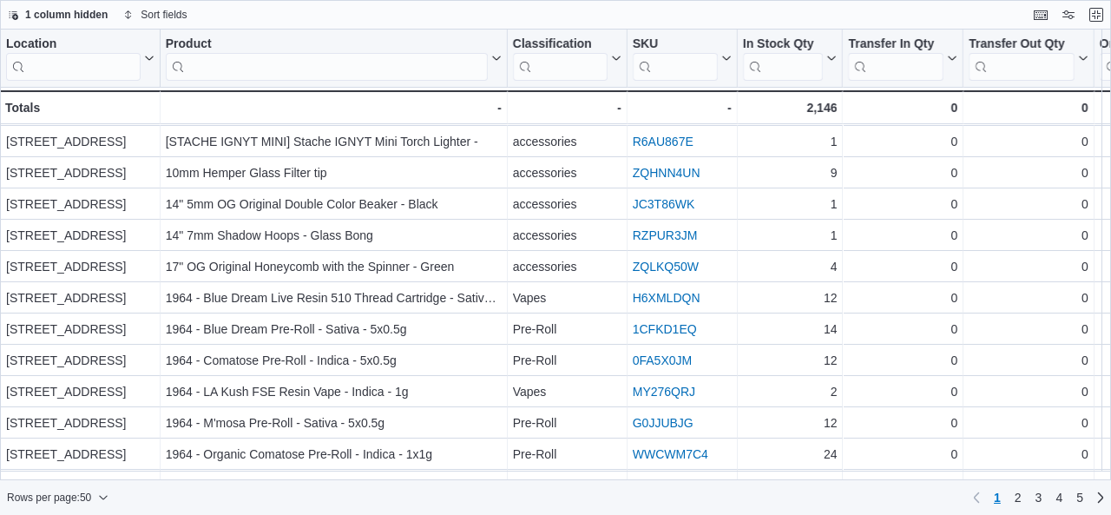
click at [247, 510] on div "Rows per page : 50 Page 1 of 5 1 2 3 4 5" at bounding box center [555, 497] width 1111 height 28
